Goal: Check status: Check status

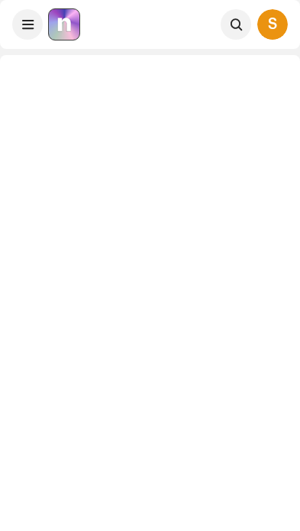
scroll to position [31, 0]
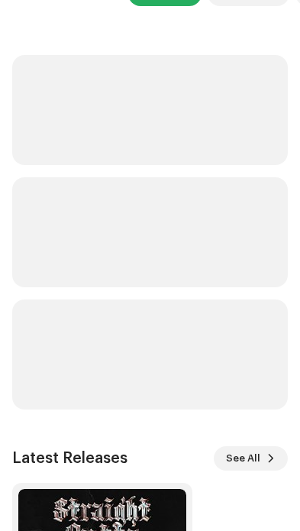
scroll to position [201, 0]
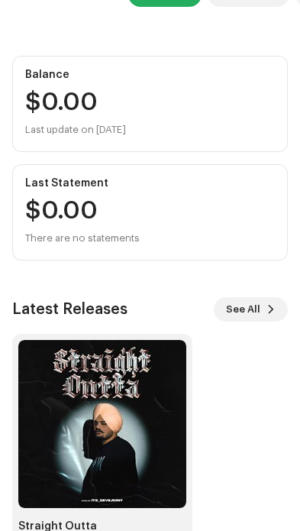
click at [115, 439] on img at bounding box center [102, 424] width 168 height 168
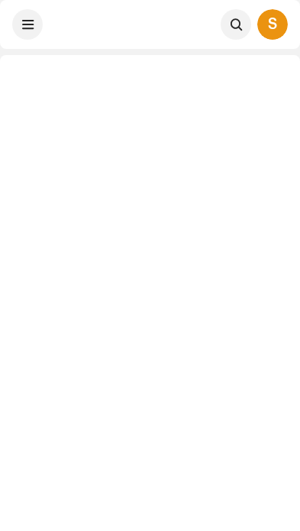
scroll to position [31, 0]
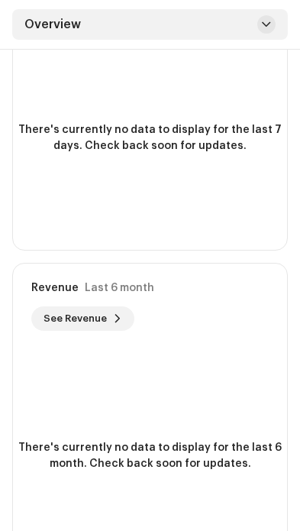
scroll to position [1288, 0]
